Goal: Task Accomplishment & Management: Manage account settings

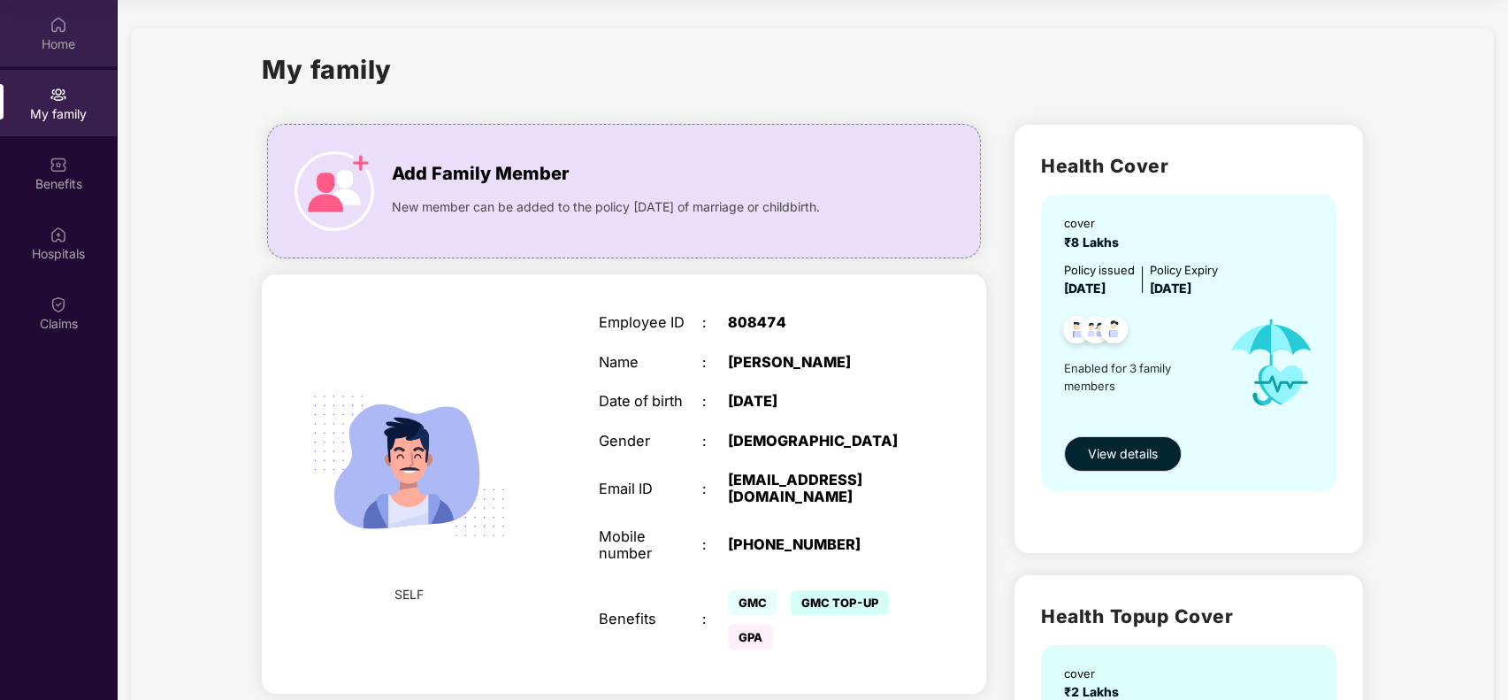
click at [50, 18] on img at bounding box center [59, 25] width 18 height 18
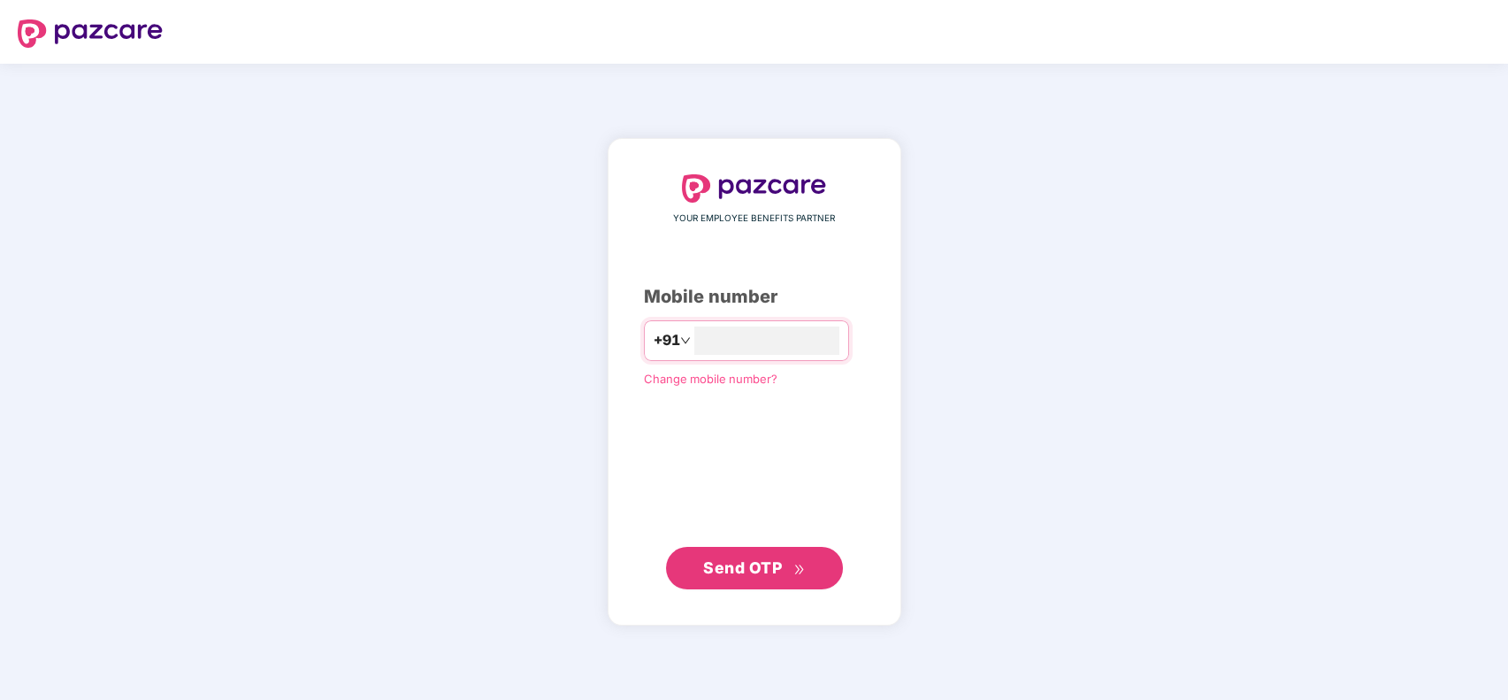
type input "**********"
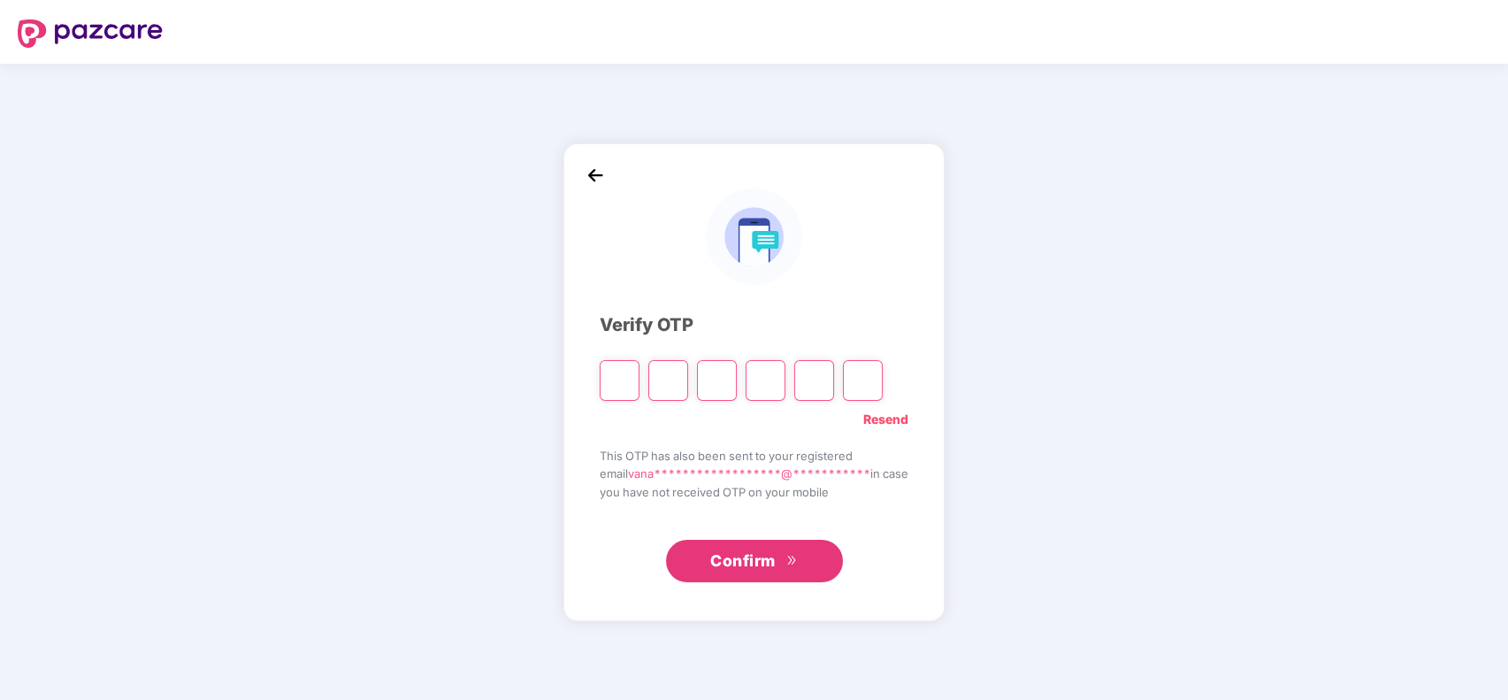
type input "*"
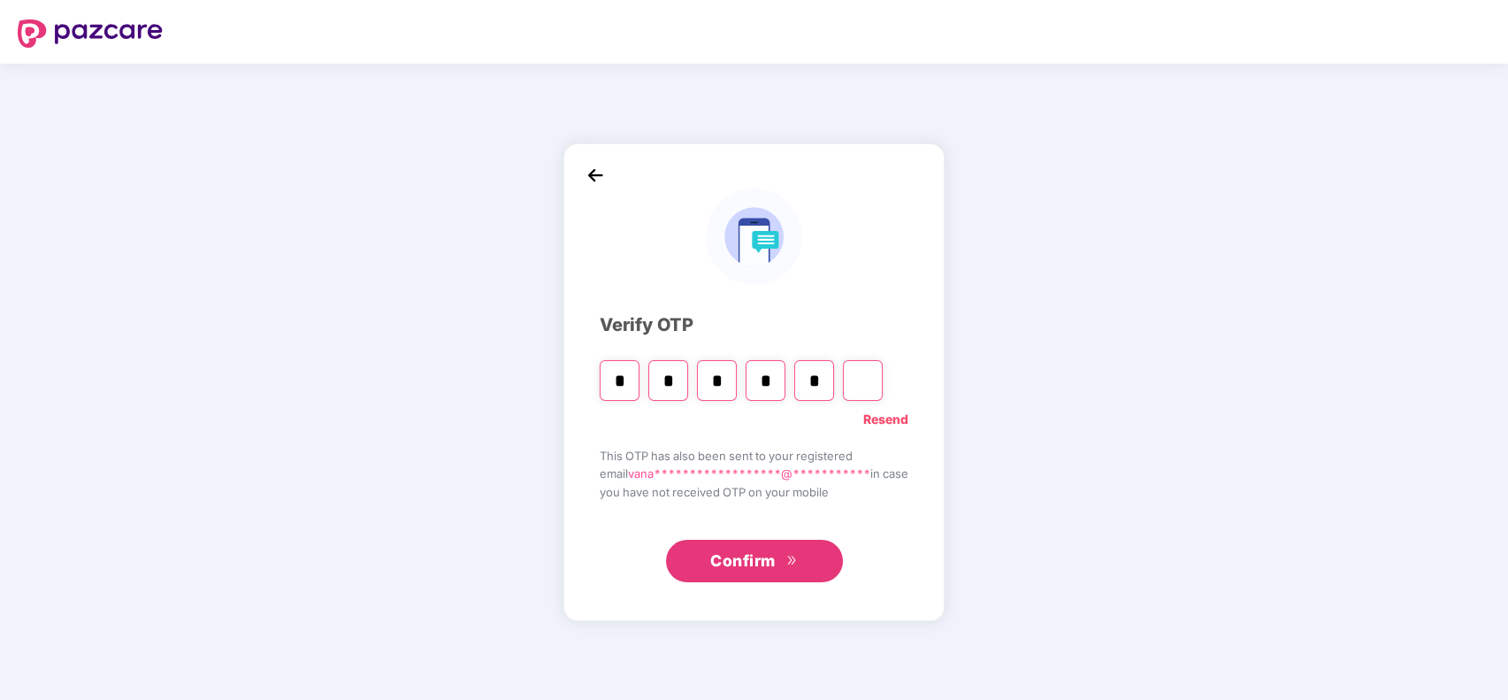
type input "*"
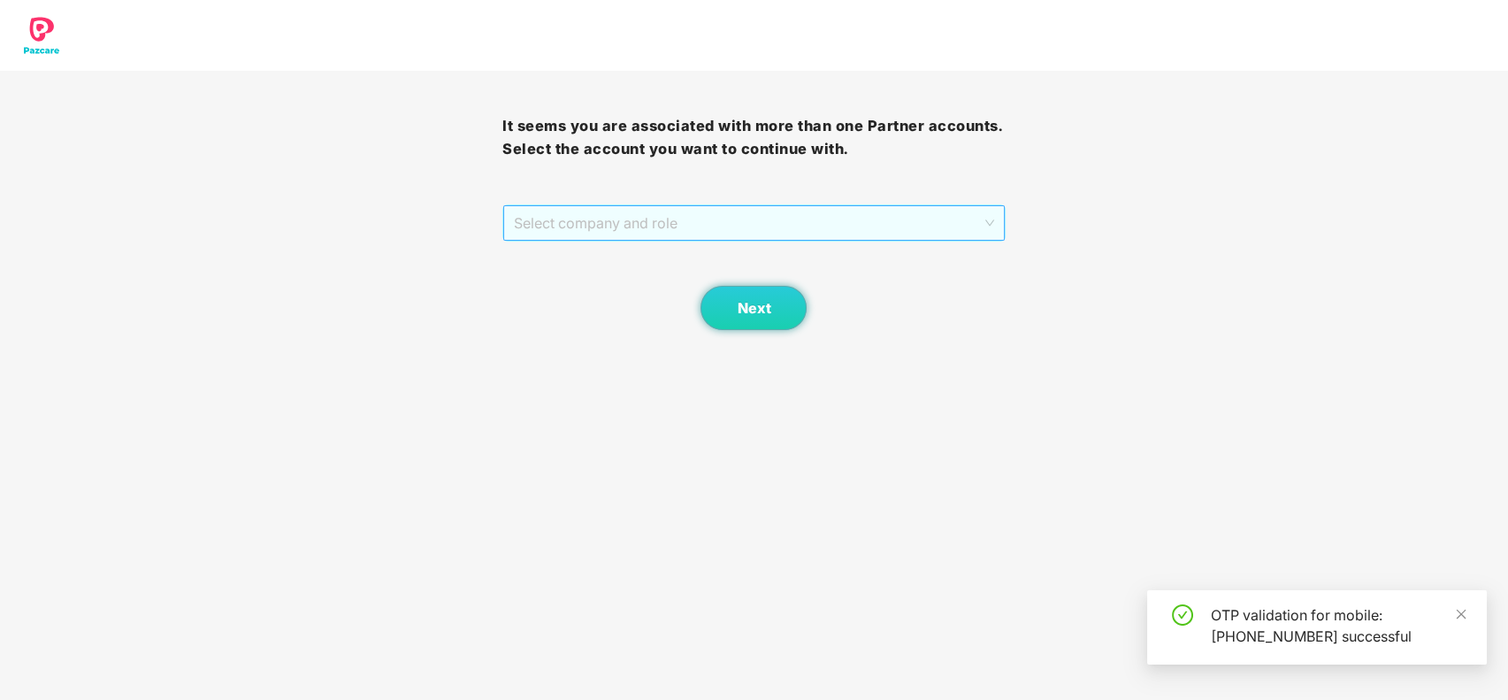
click at [617, 226] on span "Select company and role" at bounding box center [754, 223] width 480 height 34
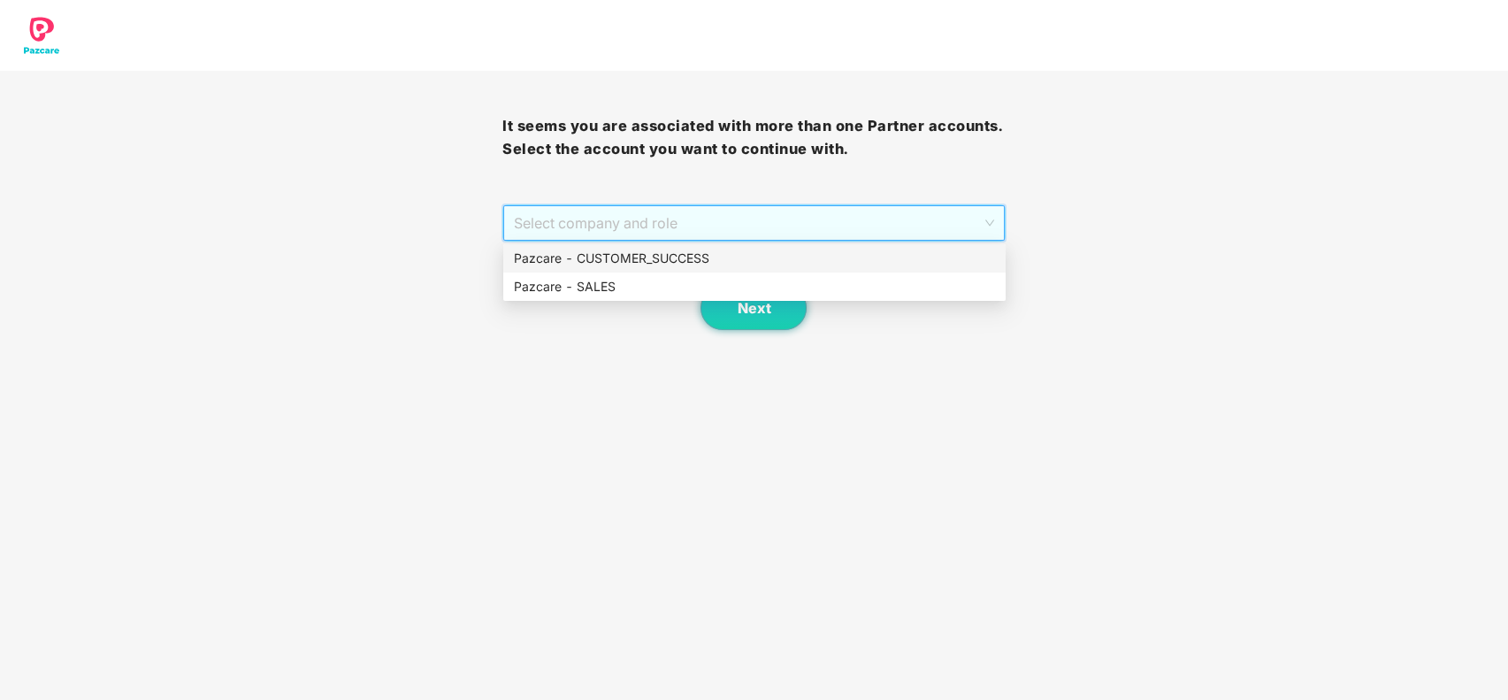
click at [628, 257] on div "Pazcare - CUSTOMER_SUCCESS" at bounding box center [754, 258] width 481 height 19
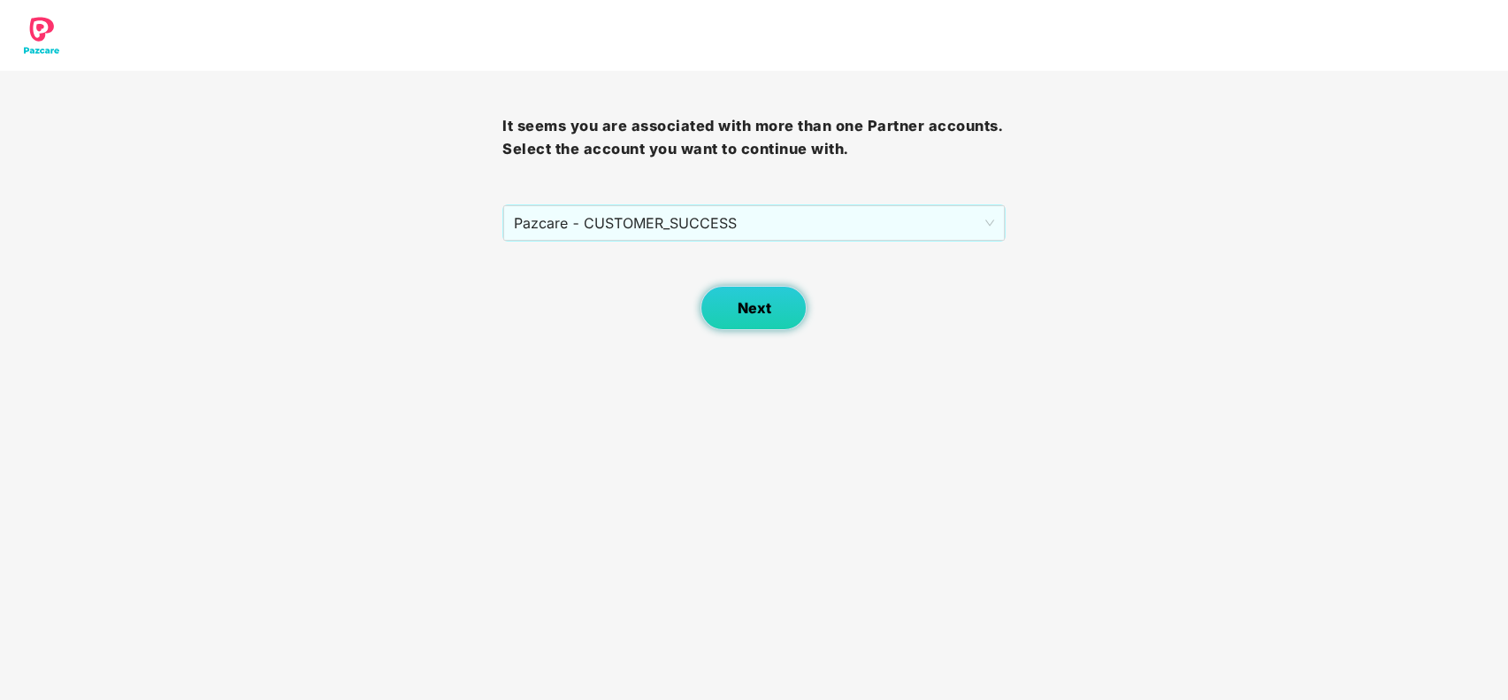
click at [776, 326] on button "Next" at bounding box center [754, 308] width 106 height 44
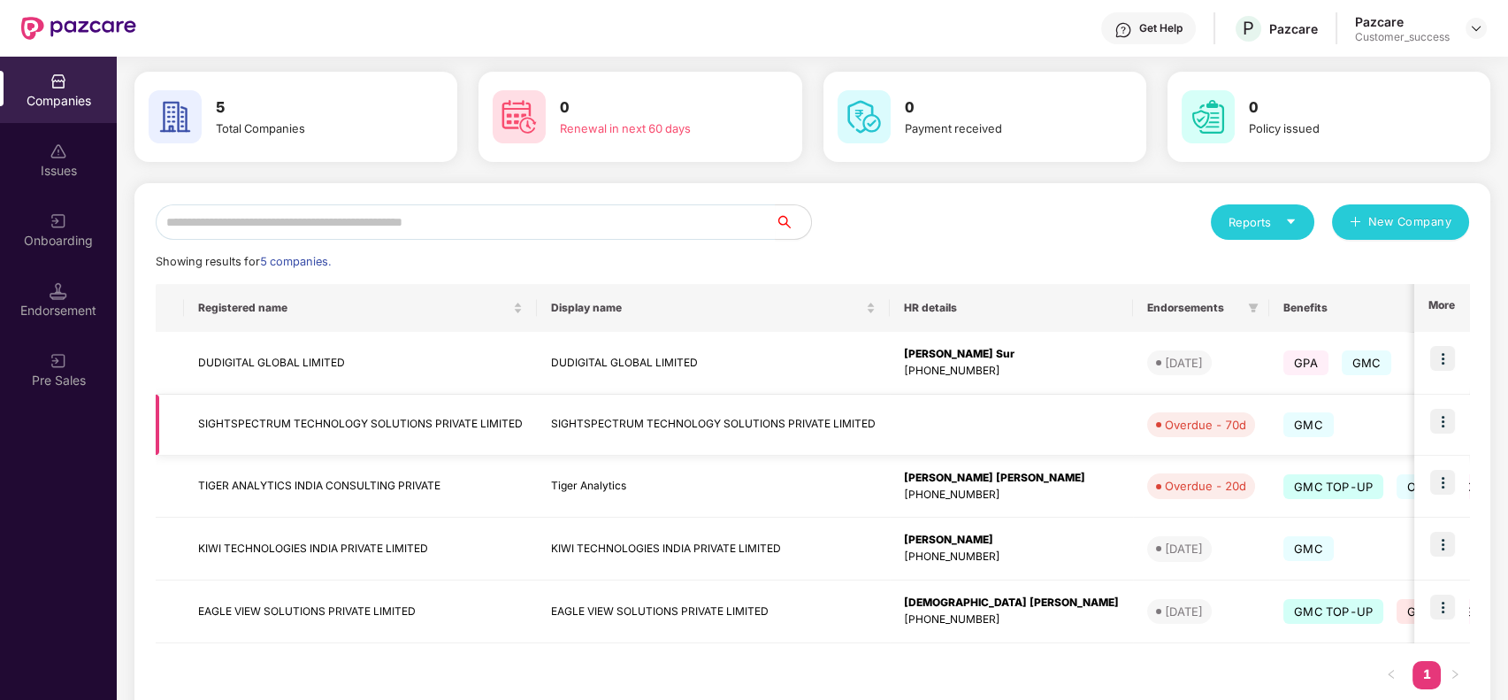
scroll to position [64, 0]
click at [1437, 483] on img at bounding box center [1443, 481] width 25 height 25
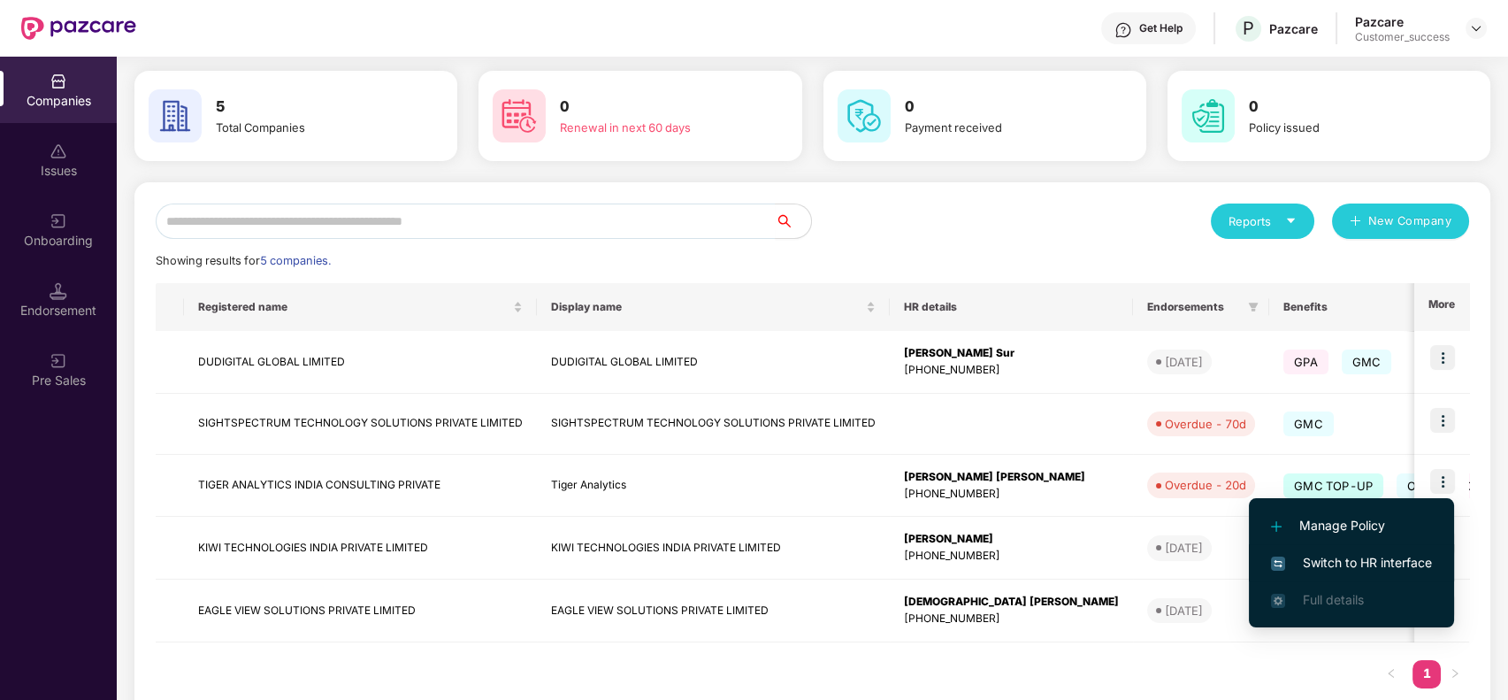
click at [1375, 554] on span "Switch to HR interface" at bounding box center [1351, 562] width 161 height 19
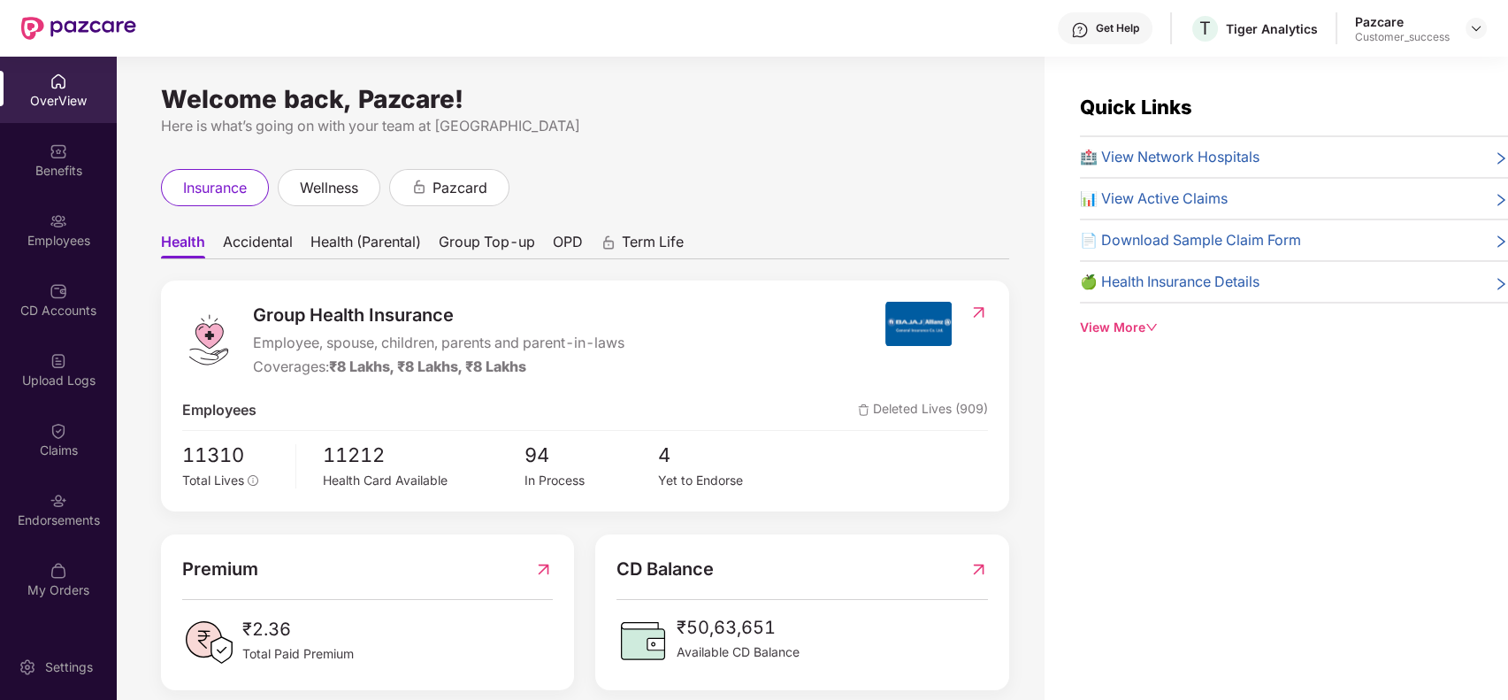
click at [58, 257] on div "Employees" at bounding box center [58, 229] width 117 height 66
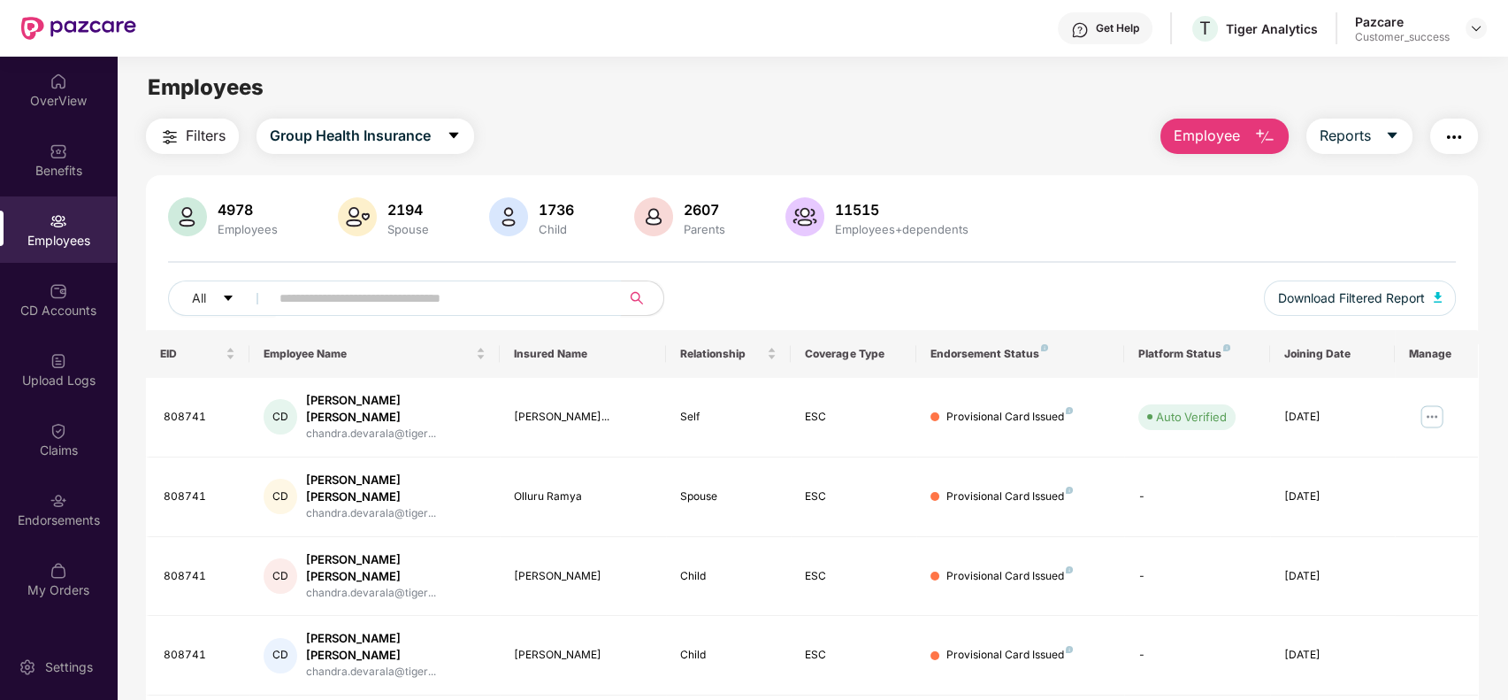
click at [306, 297] on input "text" at bounding box center [439, 298] width 318 height 27
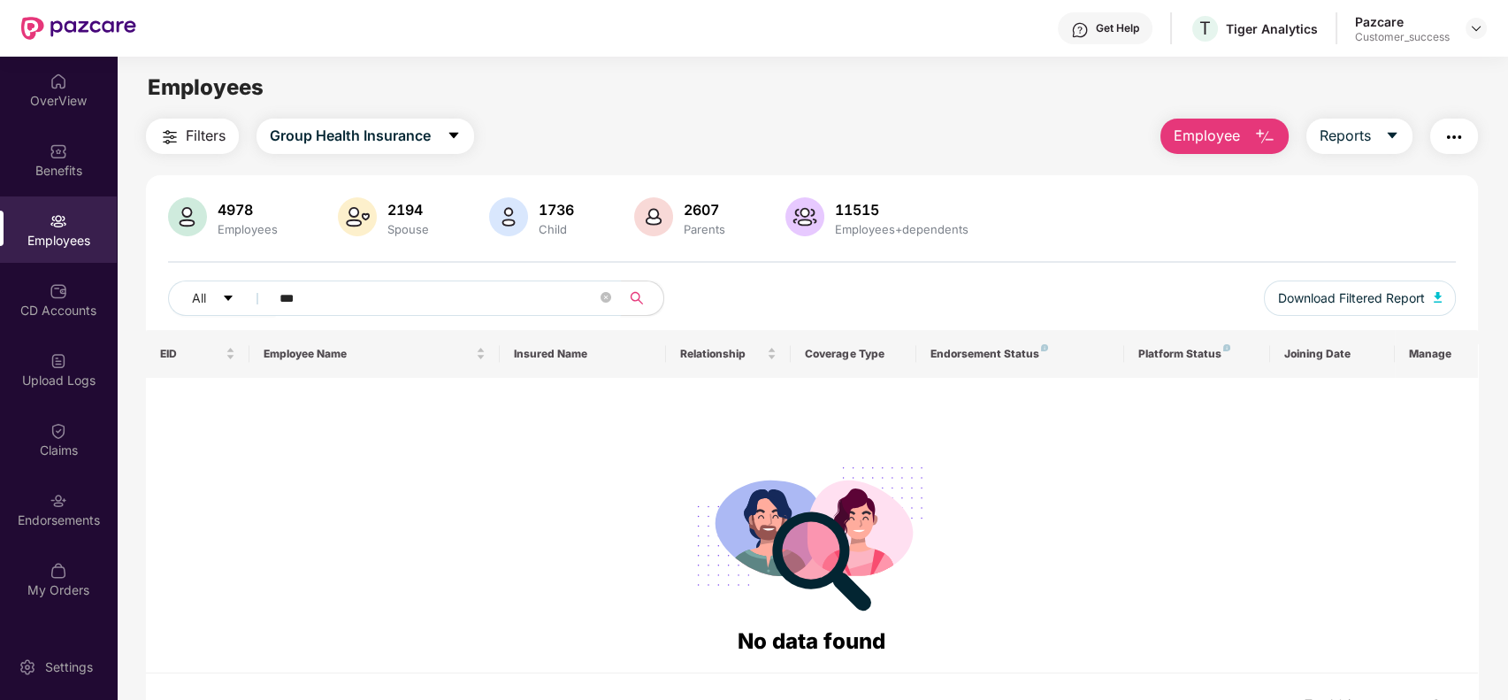
click at [306, 297] on input "***" at bounding box center [439, 298] width 318 height 27
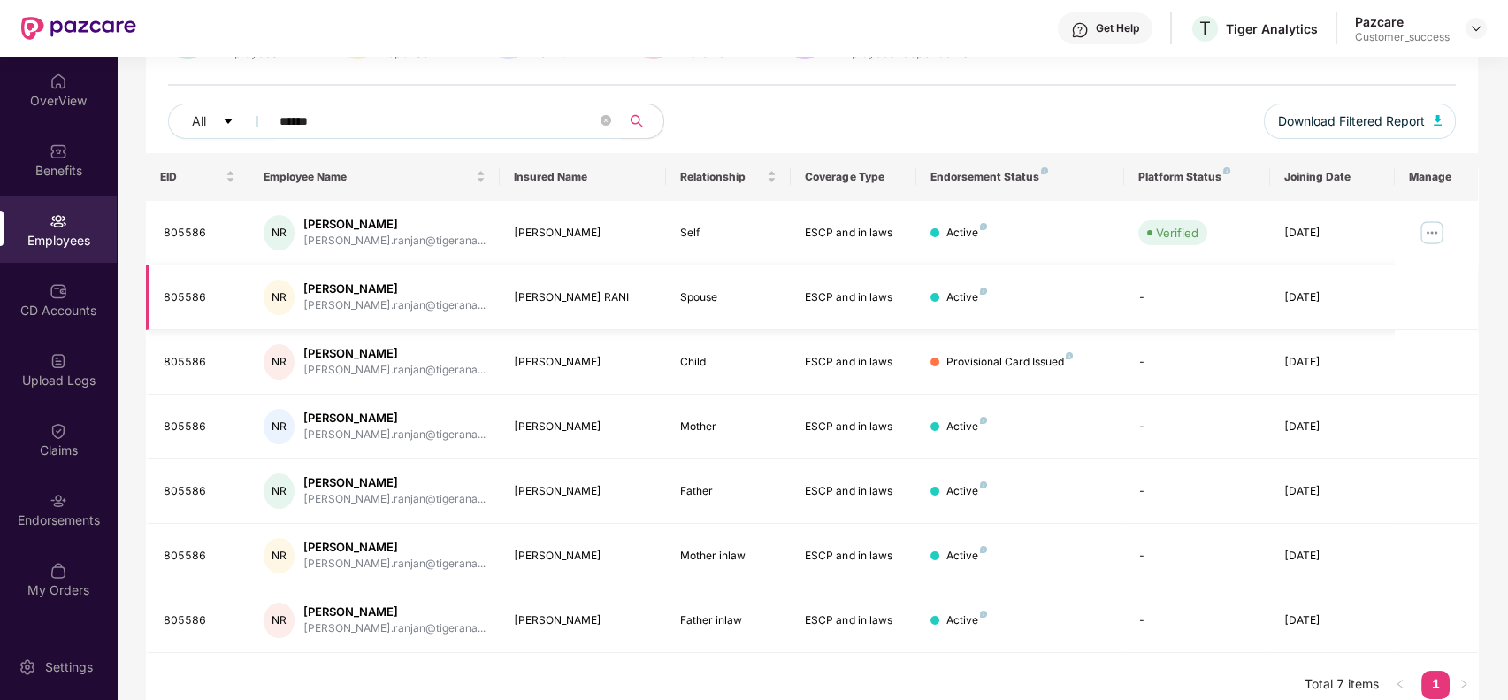
scroll to position [192, 0]
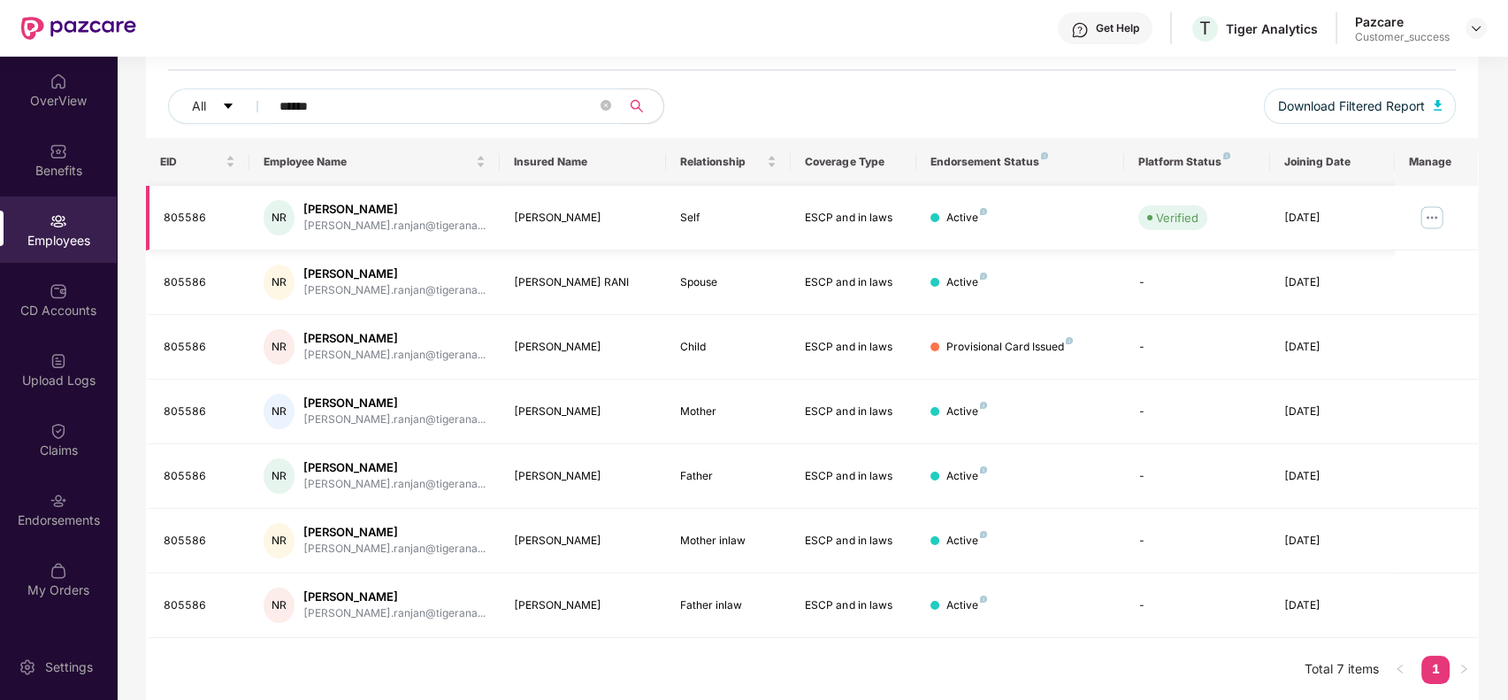
type input "******"
click at [1433, 216] on img at bounding box center [1432, 217] width 28 height 28
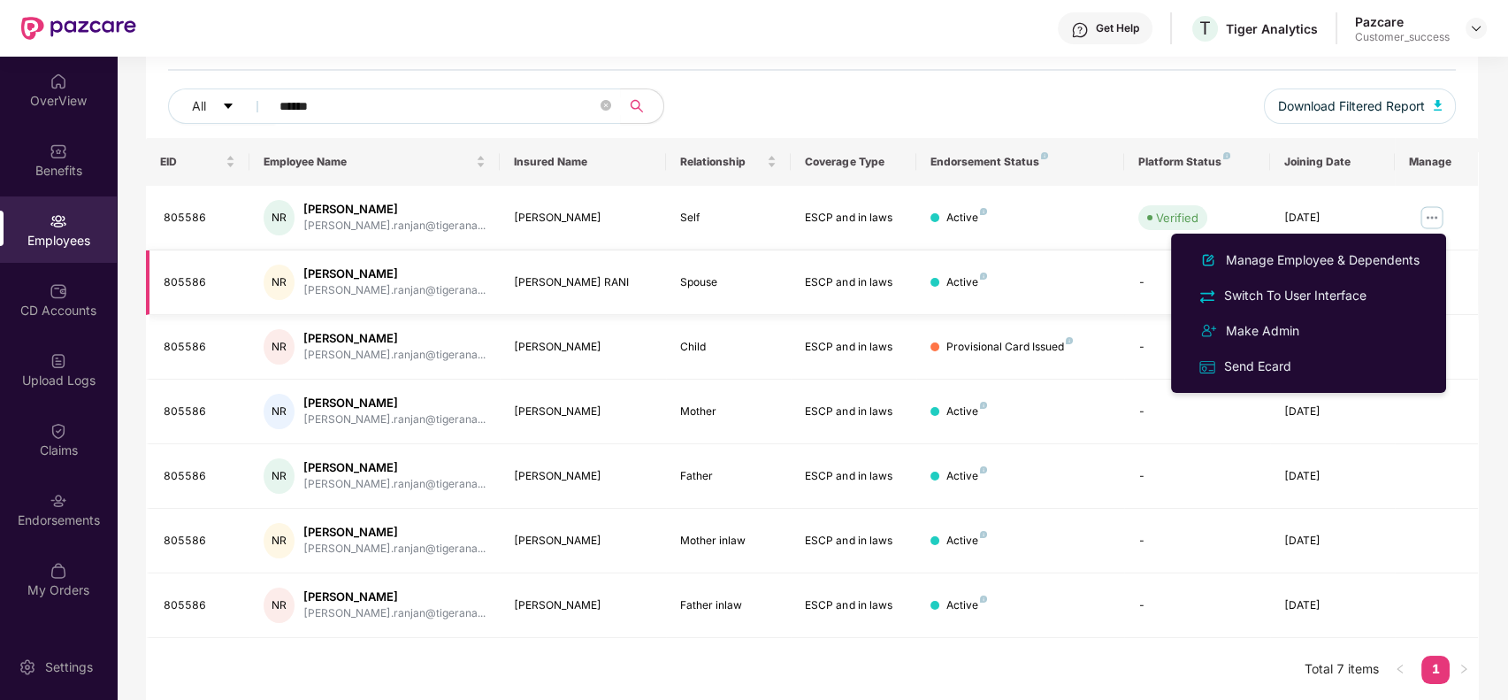
click at [1121, 286] on td "Active" at bounding box center [1021, 282] width 208 height 65
